Goal: Complete application form: Complete application form

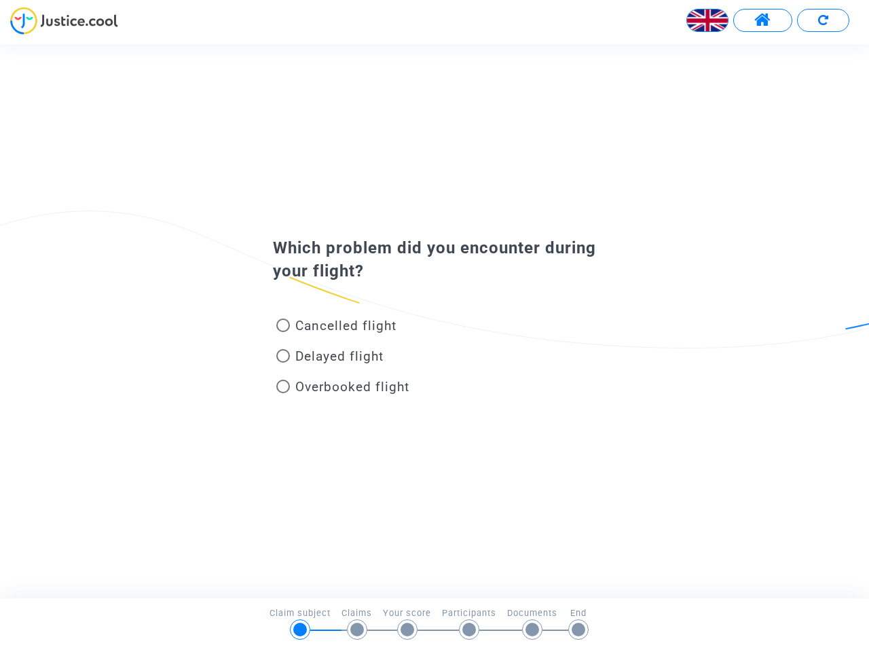
click at [708, 20] on img at bounding box center [707, 20] width 41 height 41
click at [763, 20] on span at bounding box center [763, 21] width 17 height 18
click at [823, 20] on div at bounding box center [434, 25] width 869 height 37
click at [435, 321] on div "Cancelled flight" at bounding box center [413, 328] width 300 height 31
click at [336, 328] on span "Cancelled flight" at bounding box center [345, 326] width 101 height 16
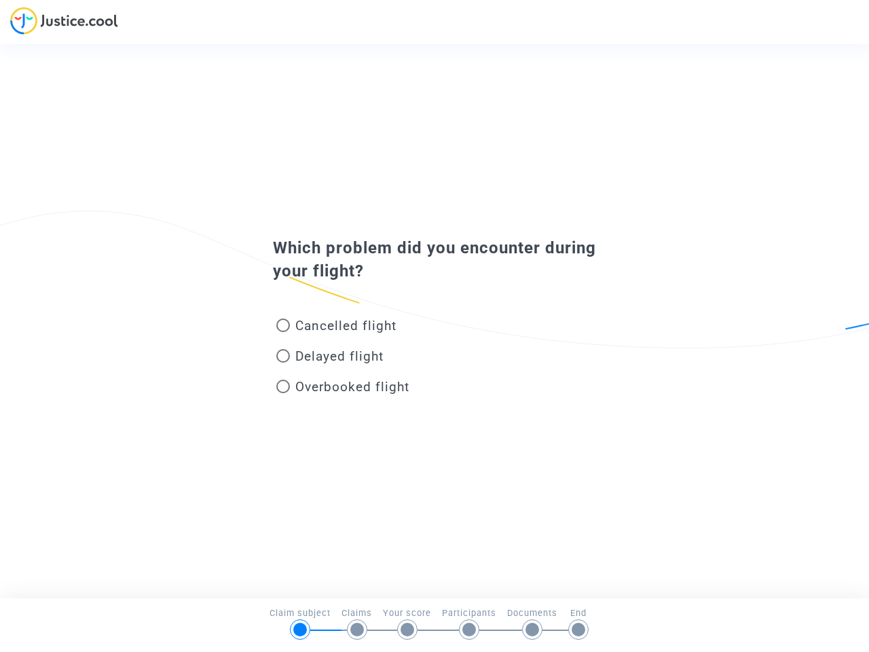
click at [283, 332] on input "Cancelled flight" at bounding box center [283, 332] width 1 height 1
radio input "true"
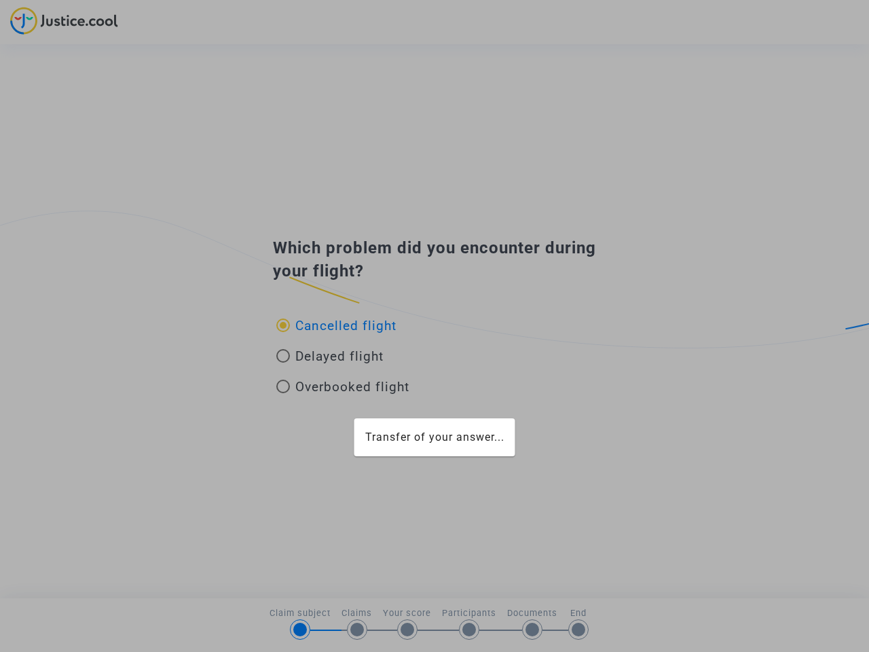
click at [336, 325] on div "Transfer of your answer..." at bounding box center [434, 326] width 869 height 652
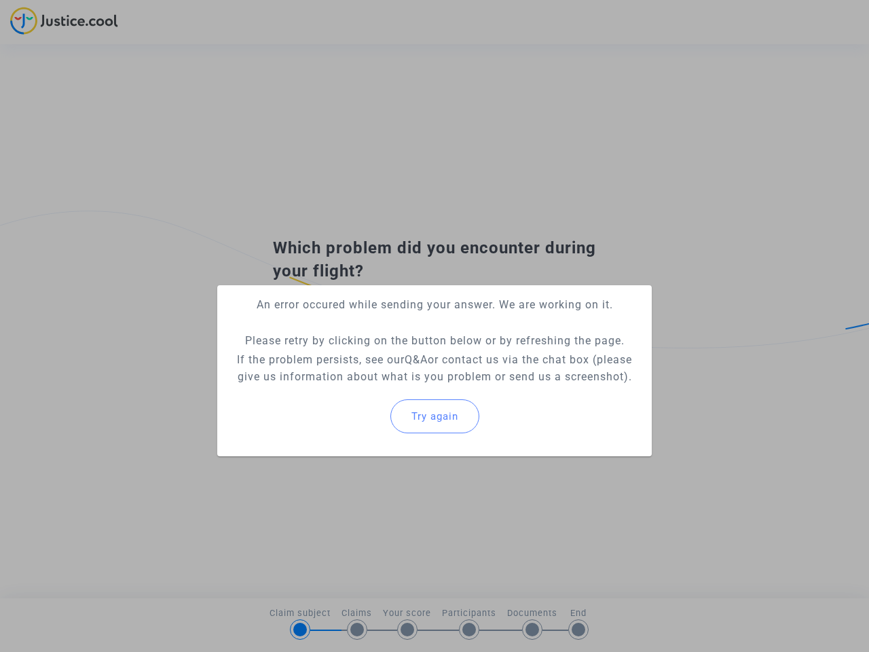
click at [330, 359] on p "If the problem persists, see our Q&A or contact us via the chat box (please giv…" at bounding box center [434, 368] width 413 height 34
click at [330, 356] on p "If the problem persists, see our Q&A or contact us via the chat box (please giv…" at bounding box center [434, 368] width 413 height 34
click at [343, 389] on div "Try again" at bounding box center [434, 416] width 413 height 58
click at [343, 386] on mat-card "An error occured while sending your answer. We are working on it. Please retry …" at bounding box center [434, 370] width 435 height 171
